Goal: Find specific page/section: Find specific page/section

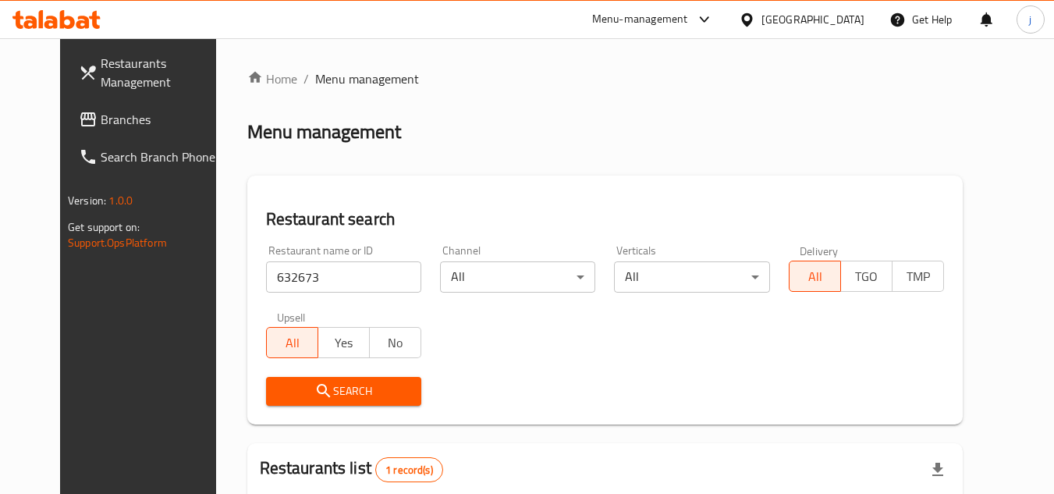
scroll to position [156, 0]
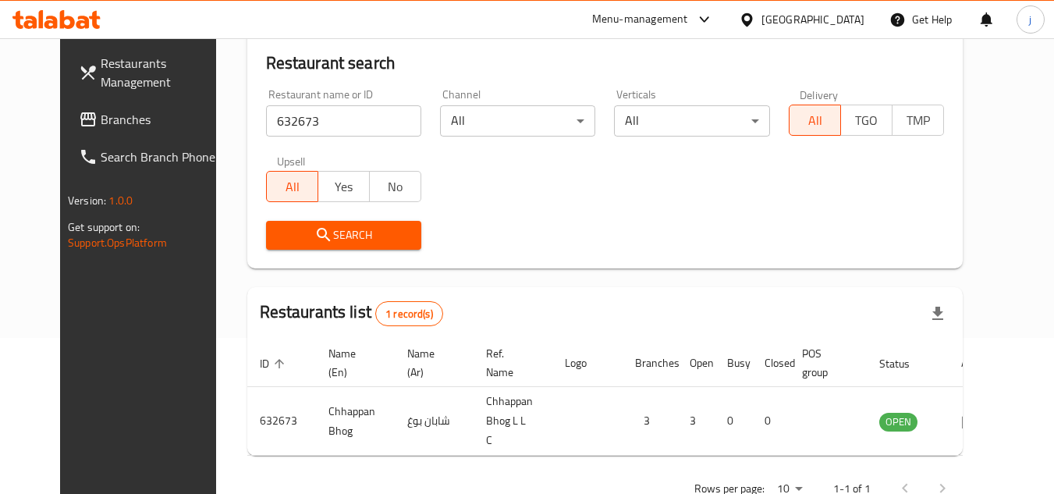
click at [101, 115] on span "Branches" at bounding box center [162, 119] width 123 height 19
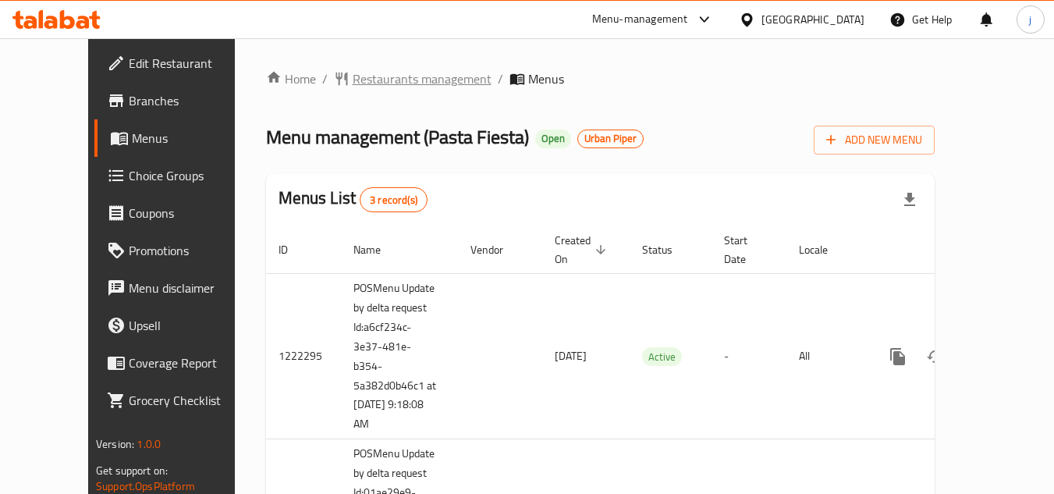
click at [406, 73] on span "Restaurants management" at bounding box center [422, 78] width 139 height 19
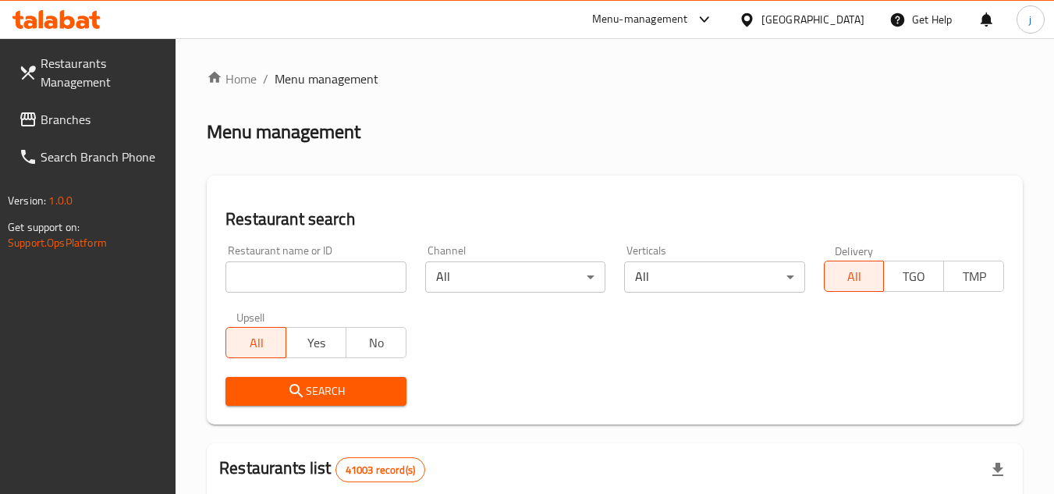
click at [296, 271] on input "search" at bounding box center [315, 276] width 180 height 31
paste input "633516"
type input "633516"
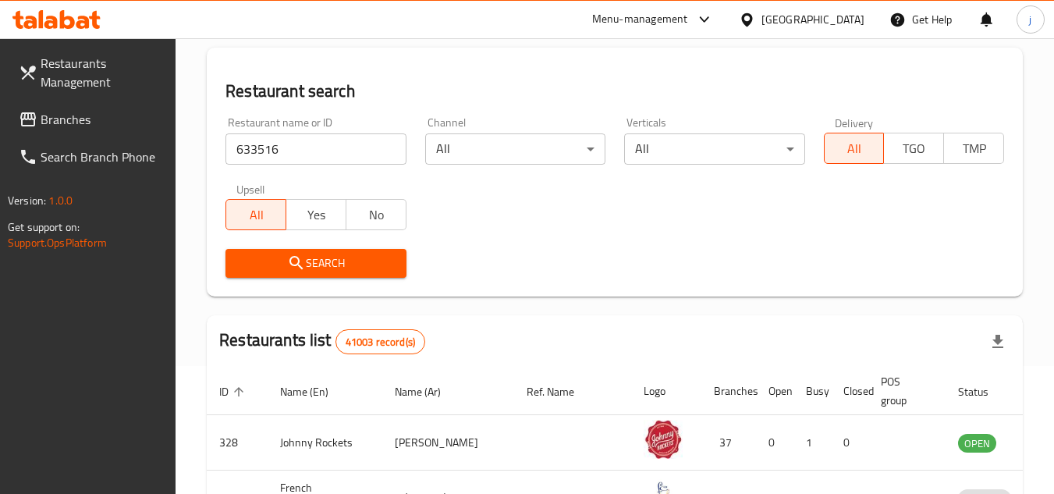
scroll to position [234, 0]
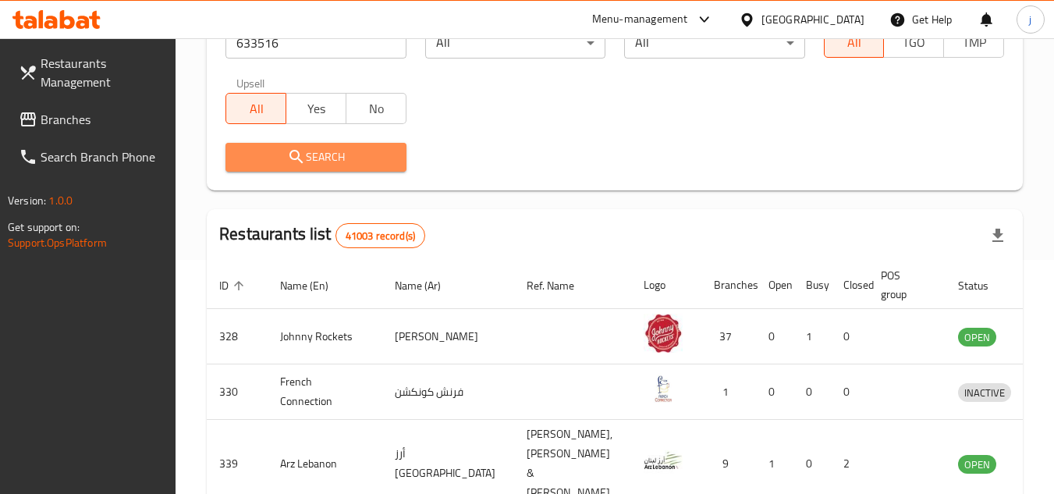
click at [309, 157] on span "Search" at bounding box center [315, 157] width 155 height 20
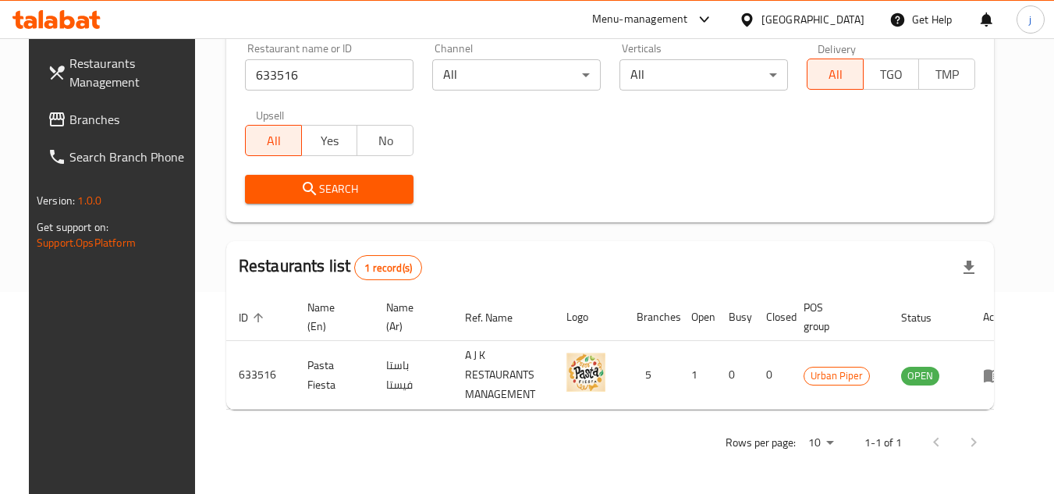
scroll to position [202, 0]
click at [501, 159] on div "Restaurant name or ID 633516 Restaurant name or ID Channel All ​ Verticals All …" at bounding box center [610, 123] width 749 height 179
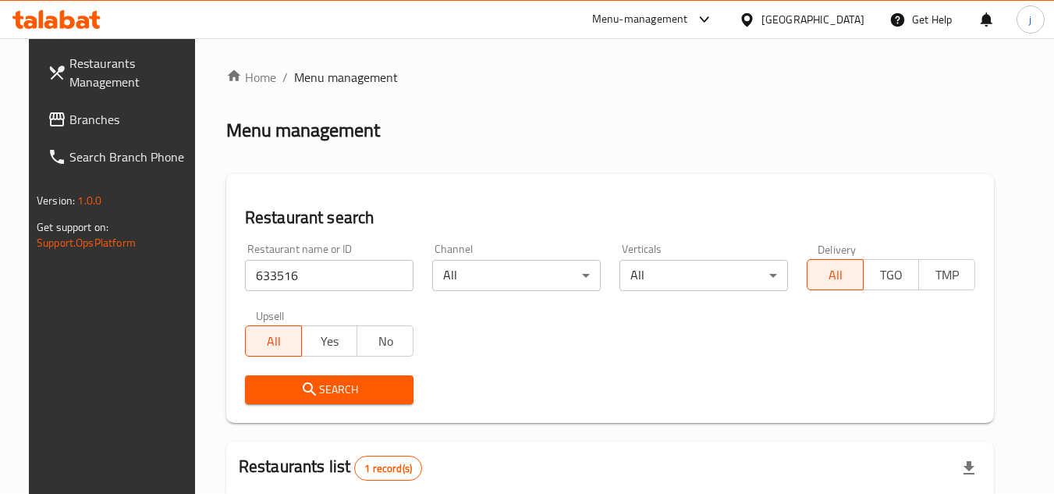
scroll to position [0, 0]
